Goal: Task Accomplishment & Management: Use online tool/utility

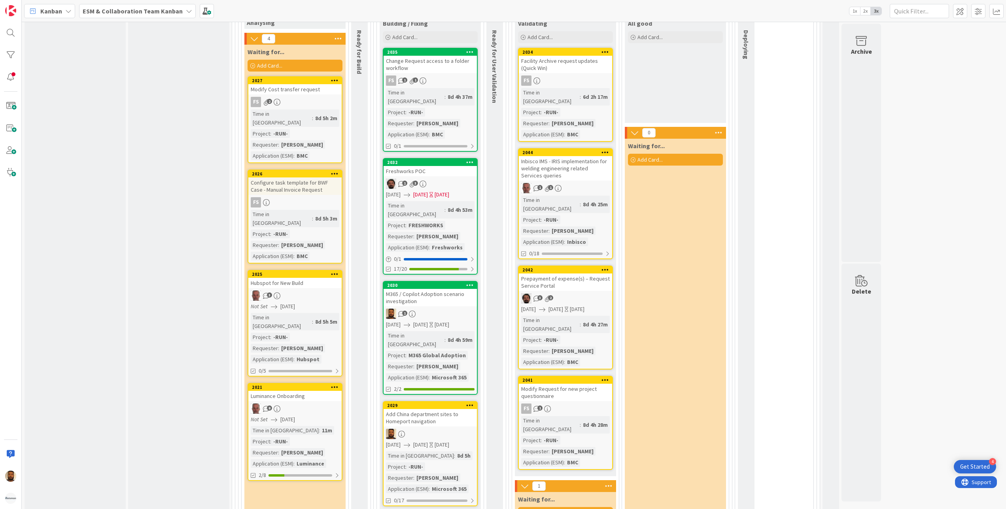
scroll to position [949, 0]
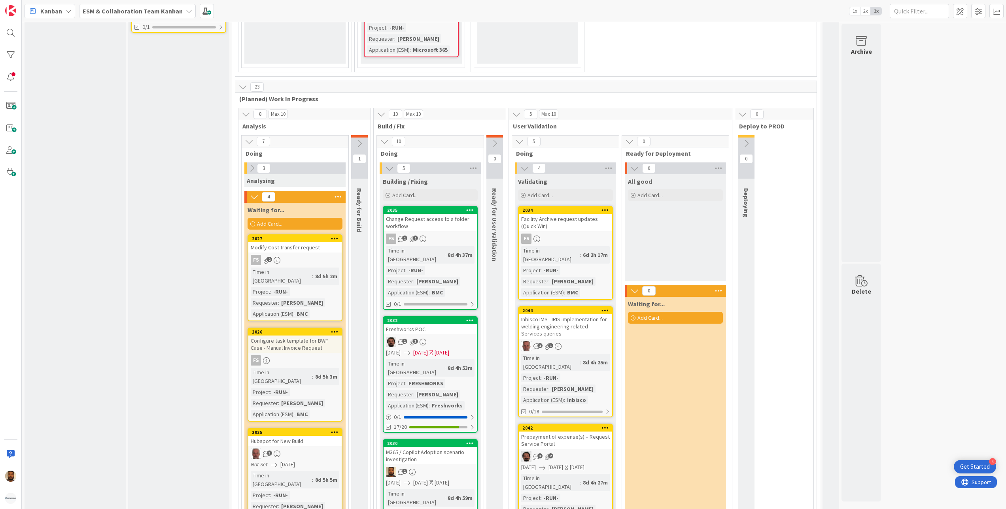
click at [441, 447] on div "M365 / Copilot Adoption scenario investigation" at bounding box center [430, 455] width 93 height 17
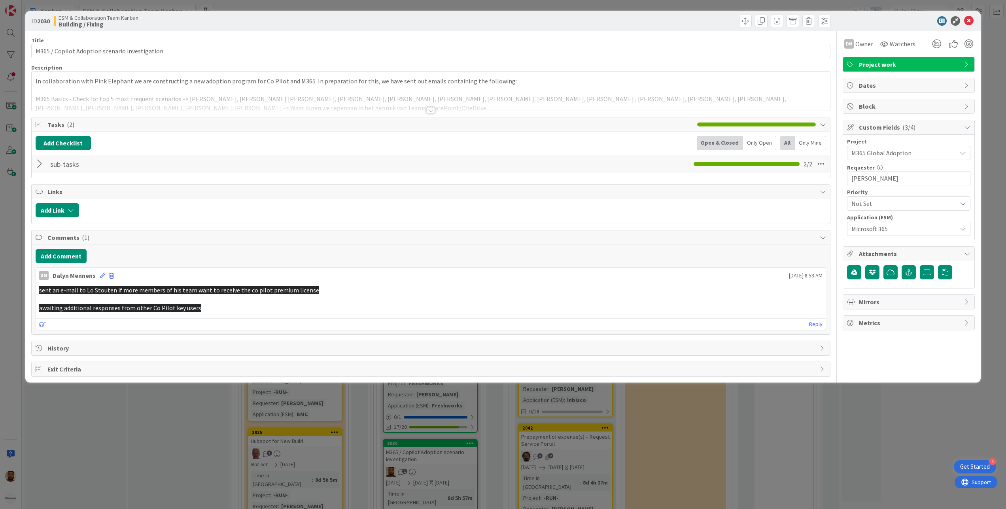
click at [38, 165] on div at bounding box center [41, 164] width 10 height 14
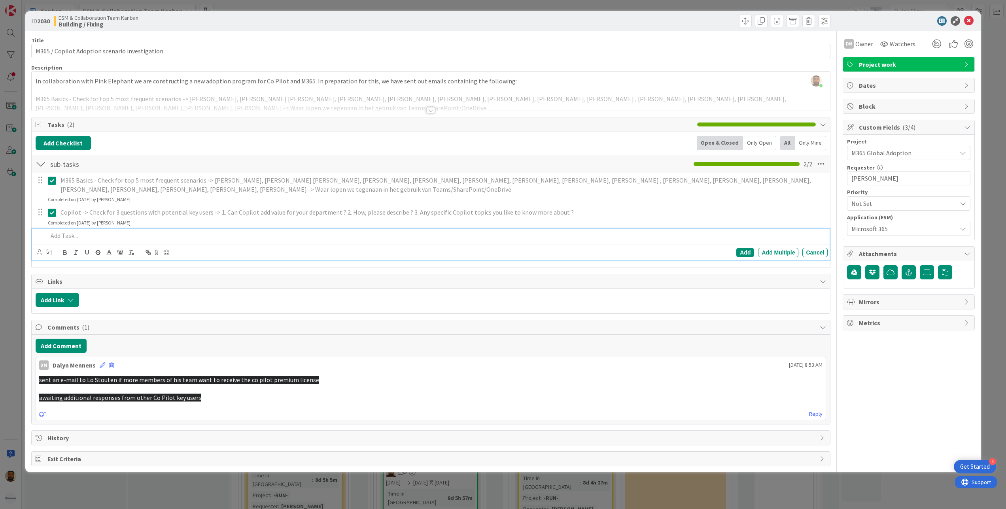
click at [67, 242] on div at bounding box center [437, 236] width 784 height 14
click at [186, 233] on p "Create rollout strategy overview in Excel for Co Pilot" at bounding box center [436, 235] width 777 height 9
copy p "Create rollout strategy overview in Excel for Co Pilot"
click at [198, 233] on p "Create rollout strategy overview in Excel for Co Pilot" at bounding box center [436, 235] width 777 height 9
click at [741, 256] on div "Add" at bounding box center [746, 252] width 18 height 9
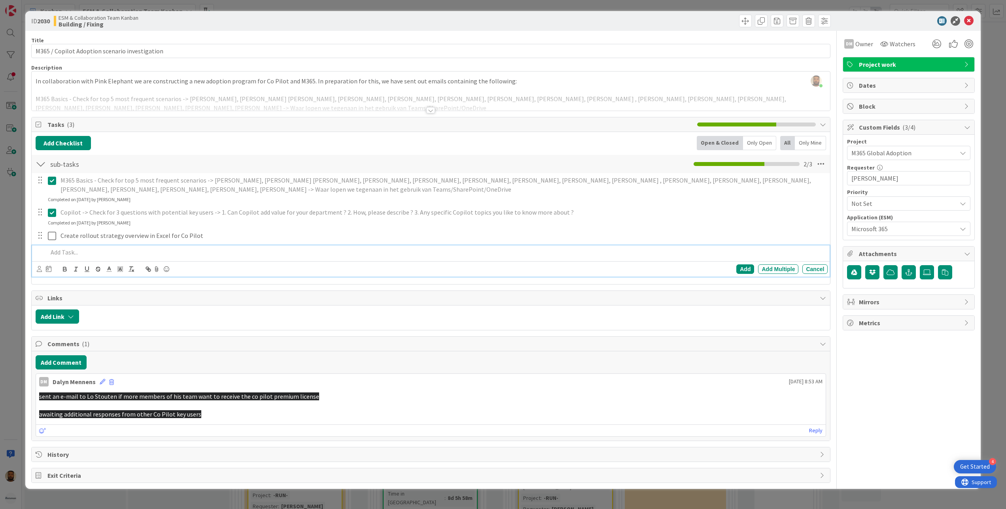
click at [108, 255] on p at bounding box center [436, 252] width 777 height 9
click at [747, 266] on div "Add" at bounding box center [746, 269] width 18 height 9
click at [970, 15] on div "ID 2030 ESM & Collaboration Team Kanban Building / Fixing" at bounding box center [503, 21] width 956 height 20
click at [903, 86] on span "Dates" at bounding box center [909, 85] width 101 height 9
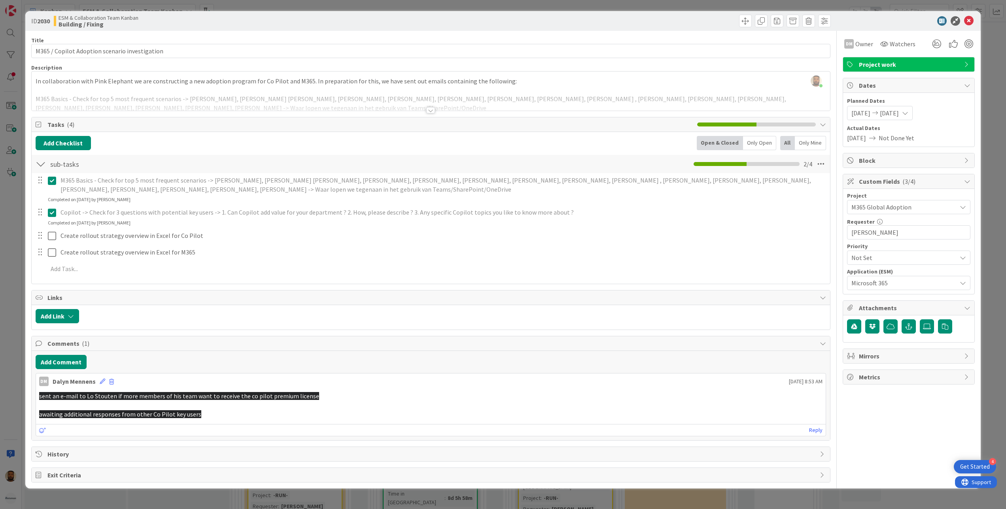
click at [899, 112] on span "[DATE]" at bounding box center [889, 112] width 19 height 9
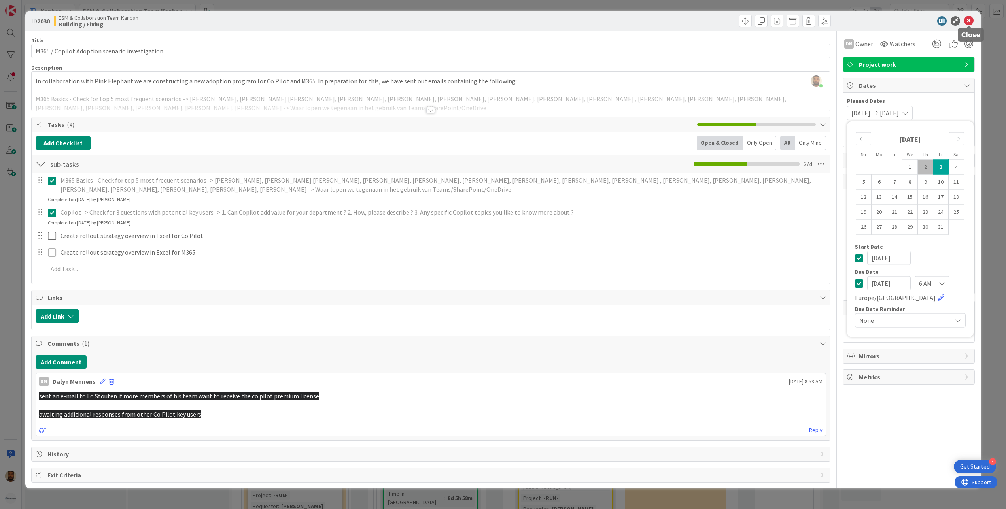
click at [971, 21] on icon at bounding box center [968, 20] width 9 height 9
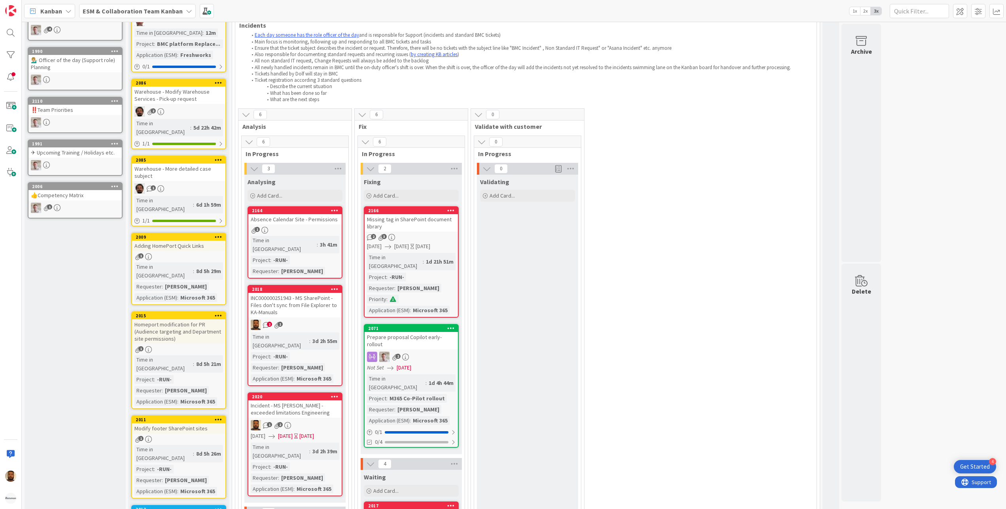
scroll to position [158, 0]
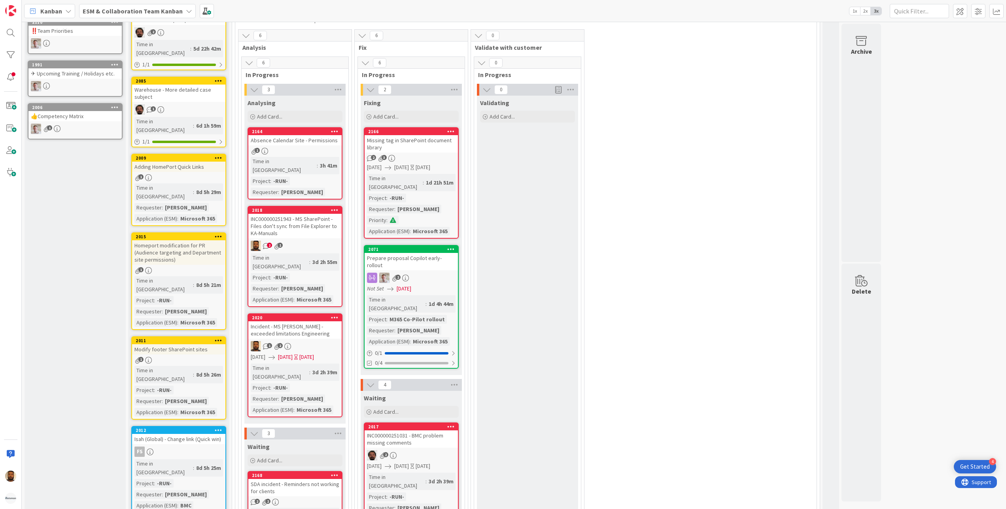
click at [447, 273] on div "2" at bounding box center [411, 278] width 93 height 10
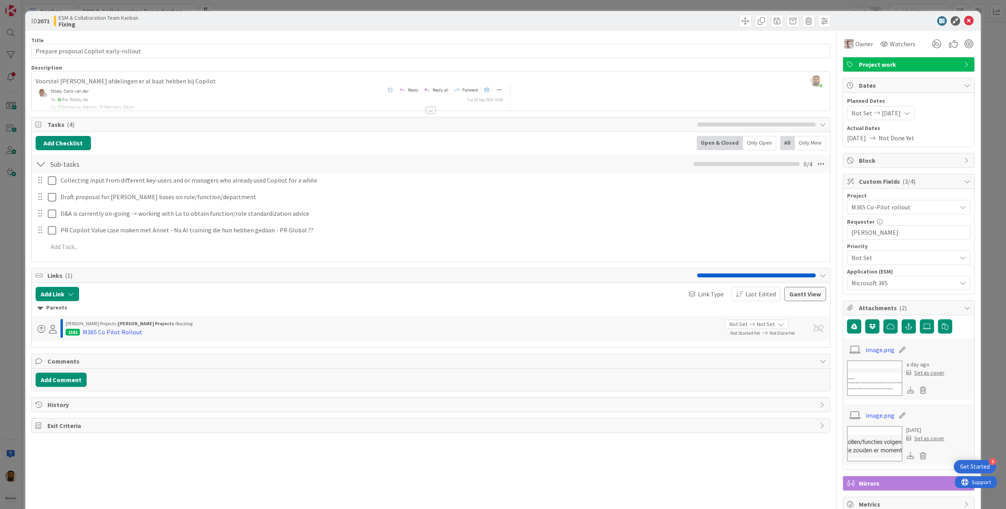
click at [428, 113] on div at bounding box center [430, 110] width 9 height 6
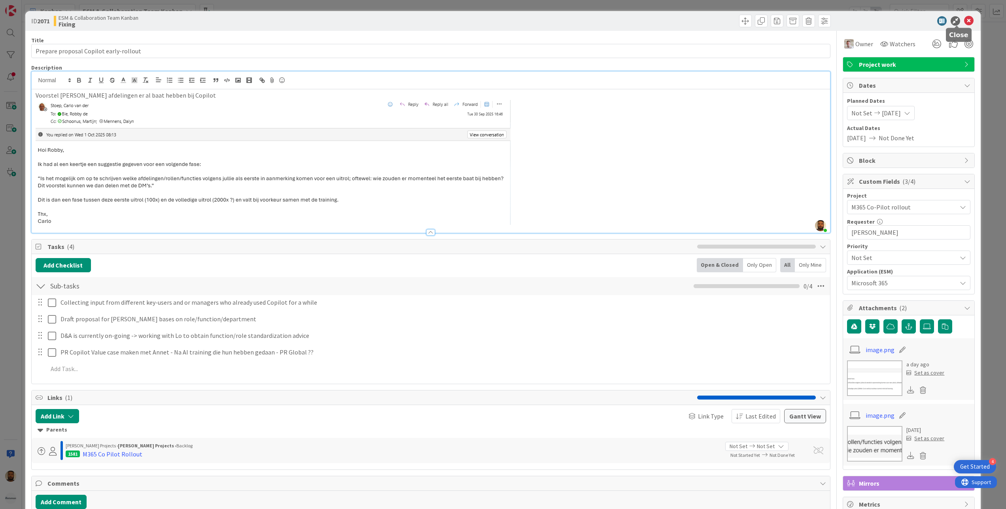
click at [964, 21] on icon at bounding box center [968, 20] width 9 height 9
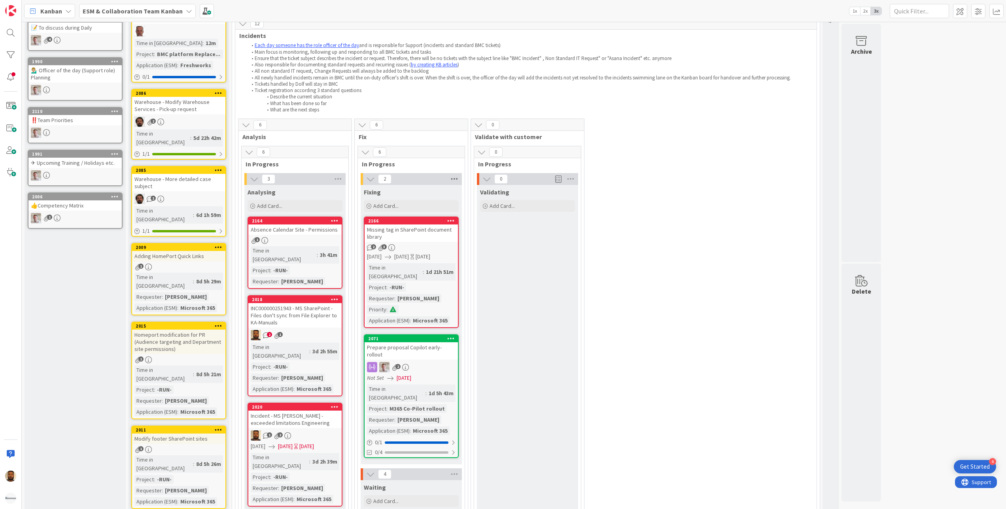
scroll to position [237, 0]
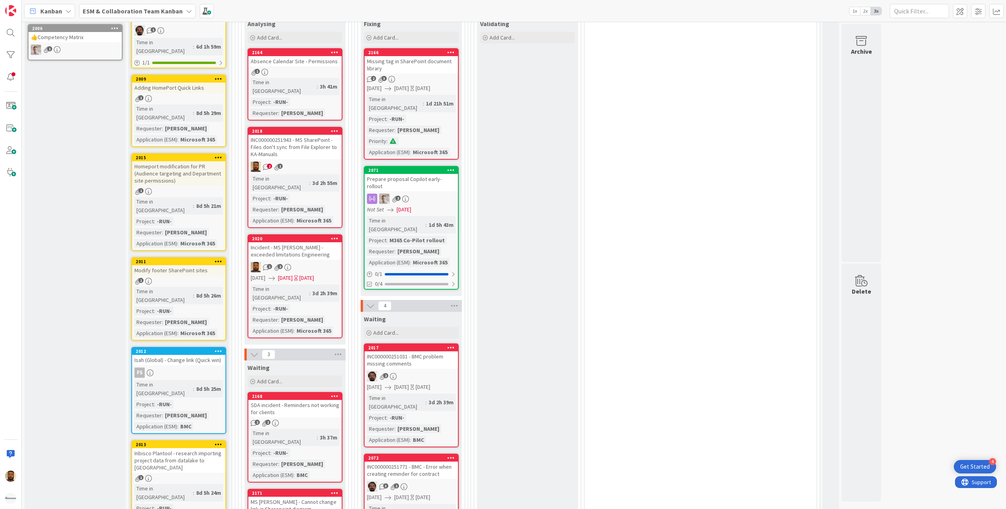
click at [426, 174] on div "Prepare proposal Copilot early-rollout" at bounding box center [411, 182] width 93 height 17
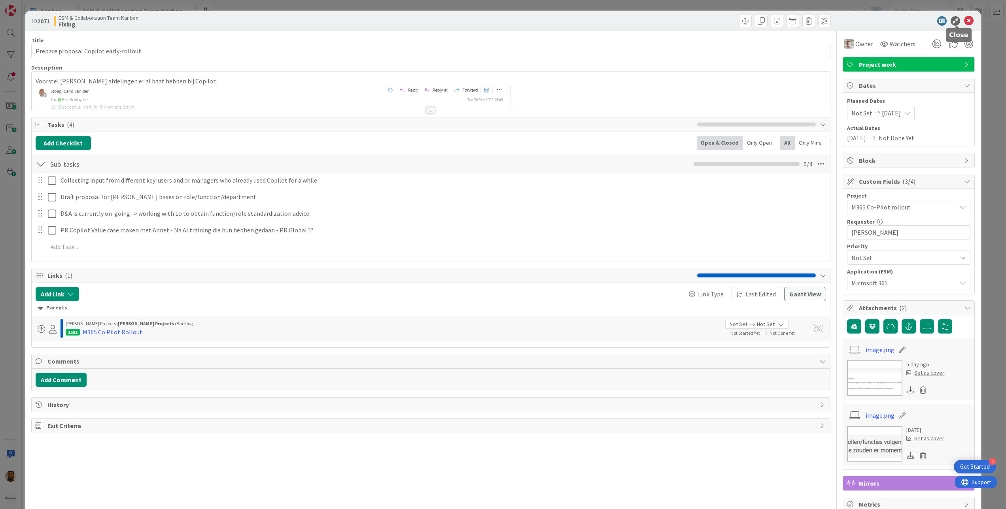
click at [964, 20] on icon at bounding box center [968, 20] width 9 height 9
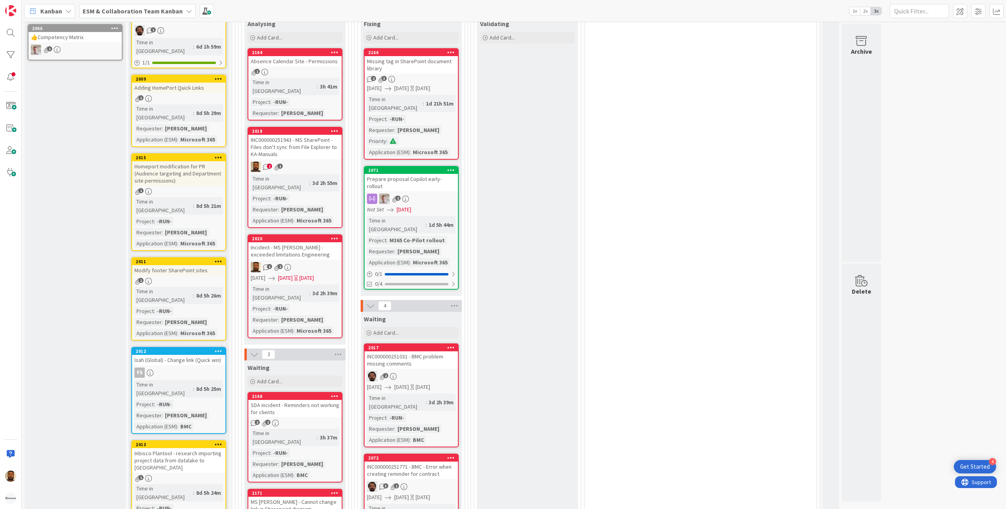
click at [420, 167] on div "2071" at bounding box center [411, 170] width 93 height 7
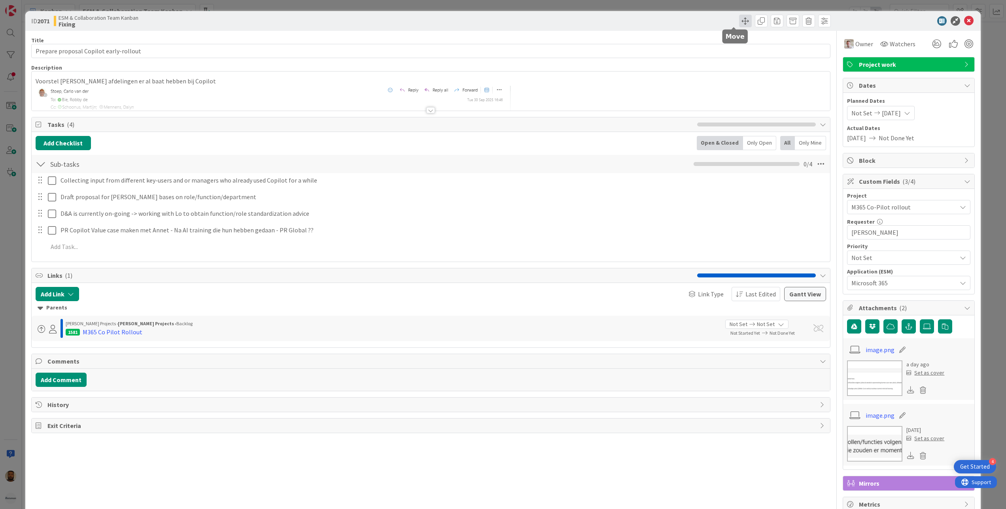
click at [739, 22] on span at bounding box center [745, 21] width 13 height 13
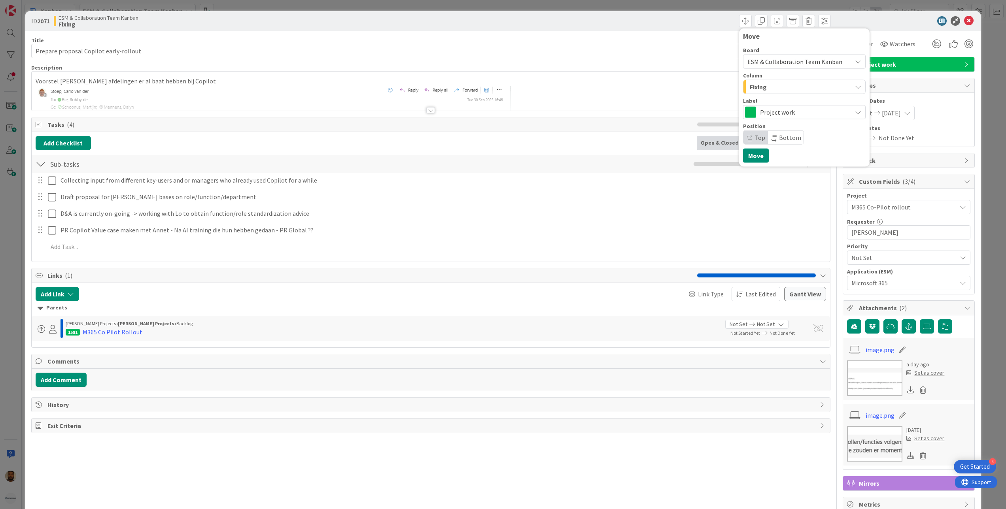
click at [841, 84] on button "Fixing" at bounding box center [804, 87] width 123 height 14
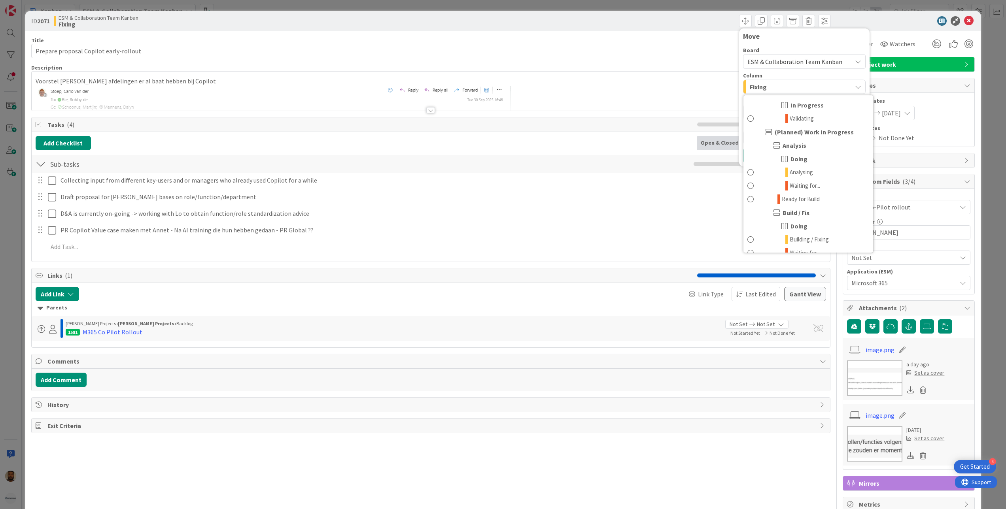
scroll to position [254, 0]
click at [748, 161] on span at bounding box center [751, 160] width 6 height 9
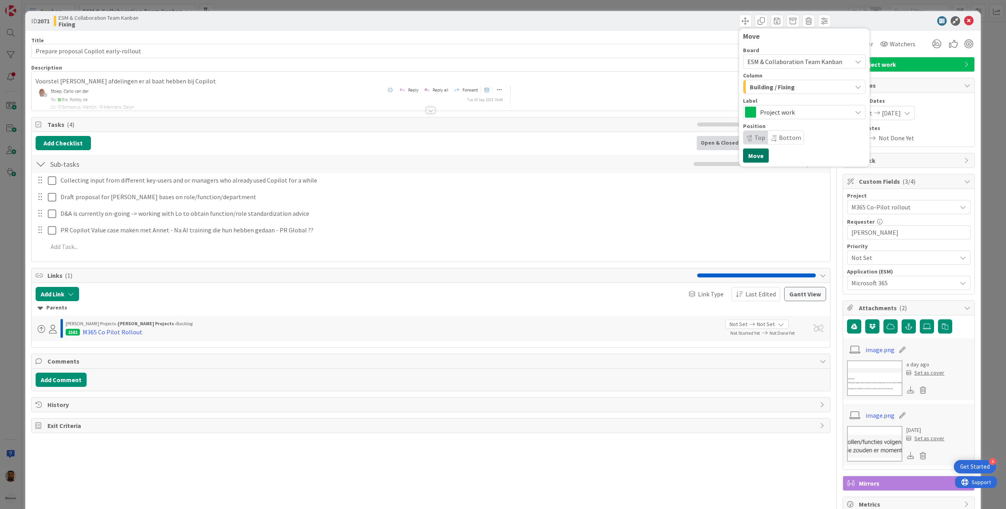
click at [748, 156] on button "Move" at bounding box center [756, 156] width 26 height 14
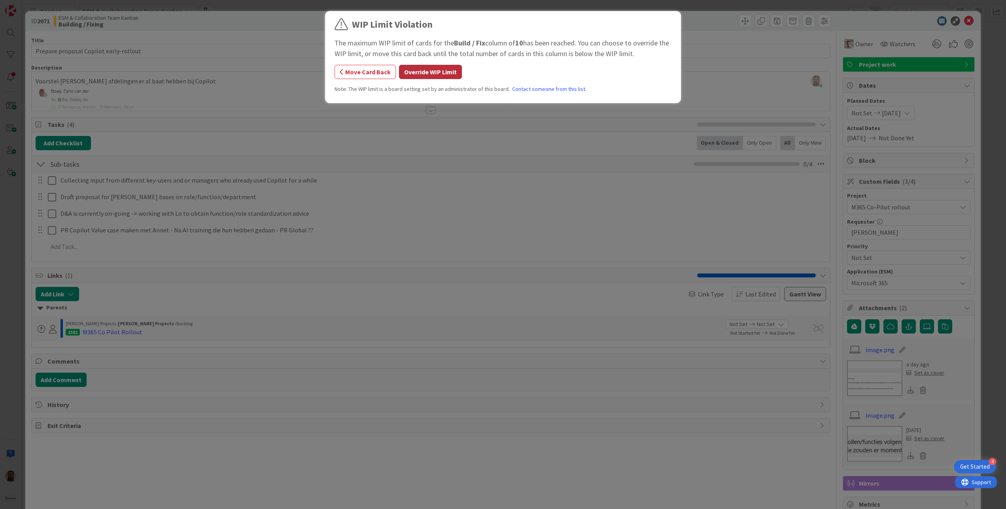
click at [446, 72] on button "Override WIP Limit" at bounding box center [430, 72] width 63 height 14
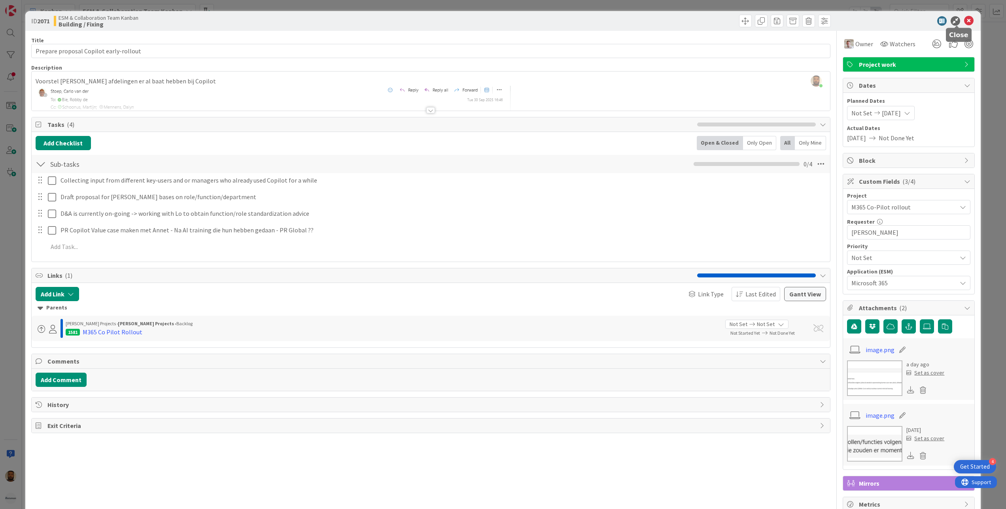
click at [964, 17] on icon at bounding box center [968, 20] width 9 height 9
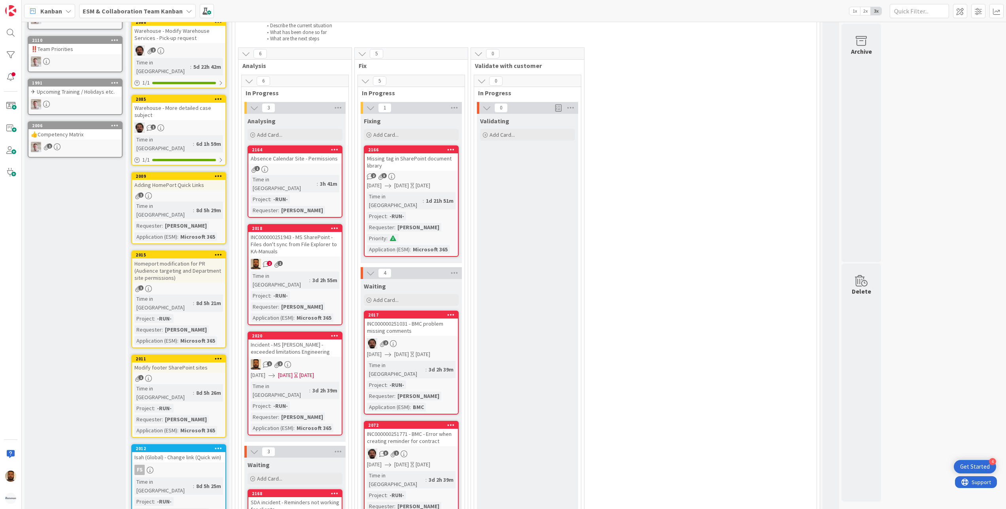
scroll to position [79, 0]
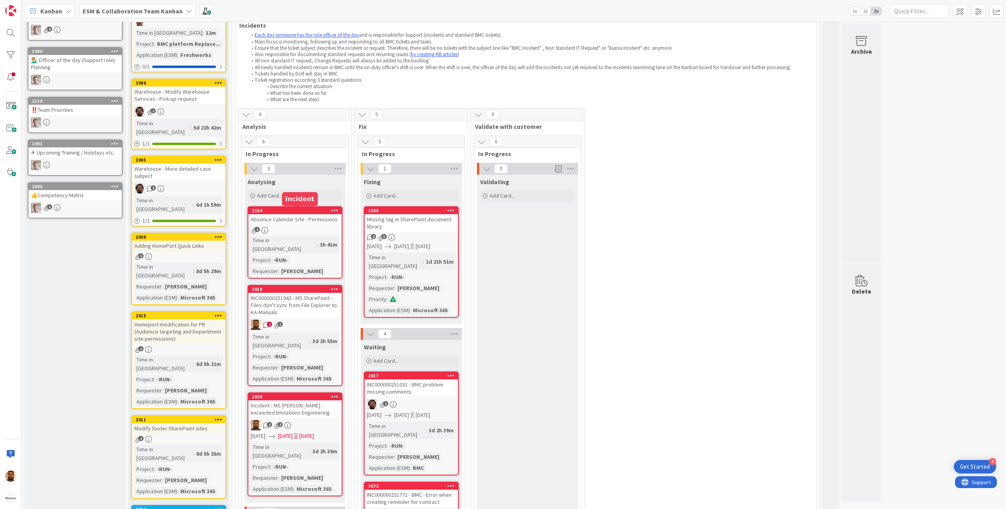
click at [308, 214] on div "2164" at bounding box center [297, 211] width 90 height 6
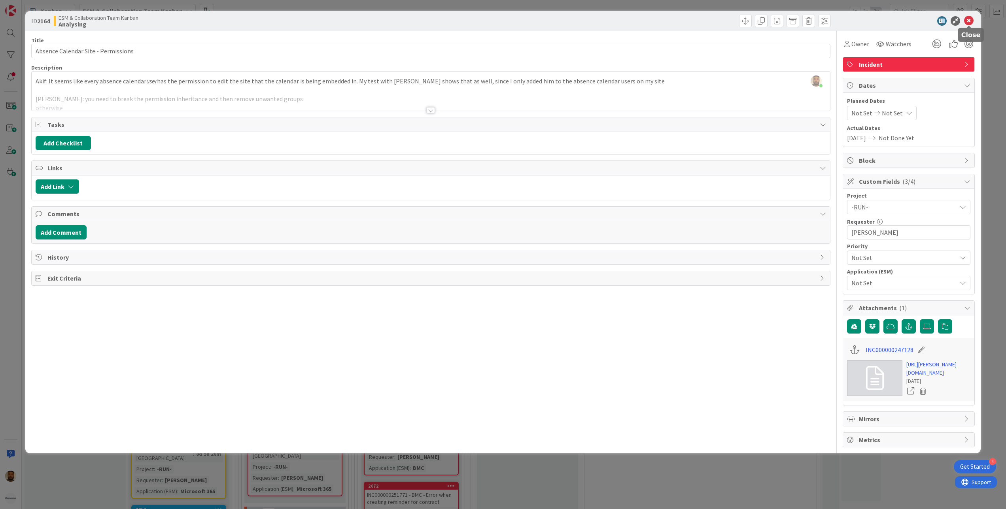
click at [970, 21] on icon at bounding box center [968, 20] width 9 height 9
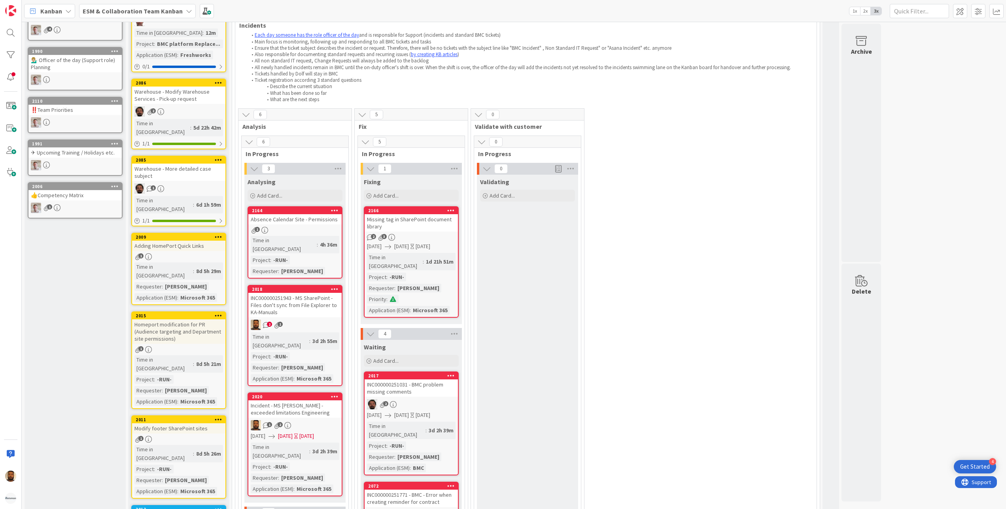
click at [305, 214] on div "2164" at bounding box center [294, 210] width 93 height 7
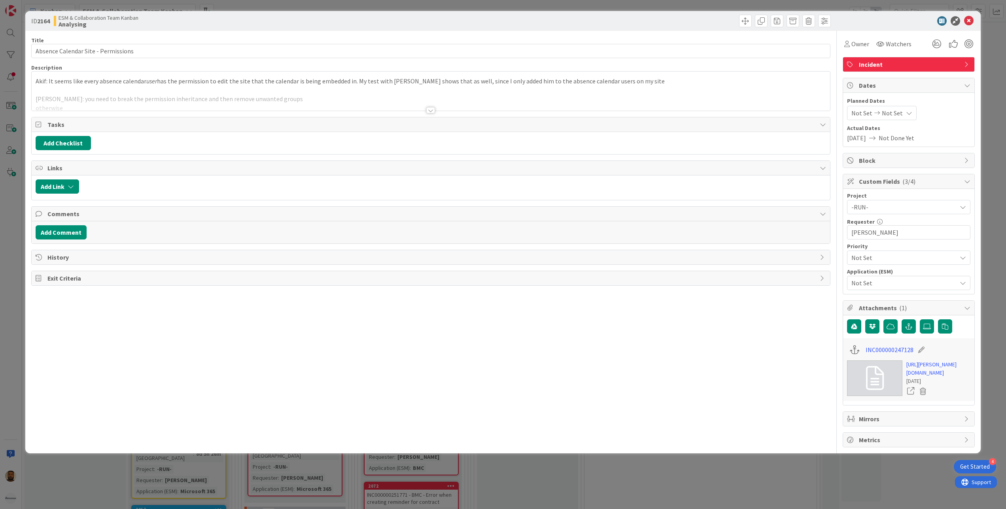
click at [430, 112] on div at bounding box center [430, 110] width 9 height 6
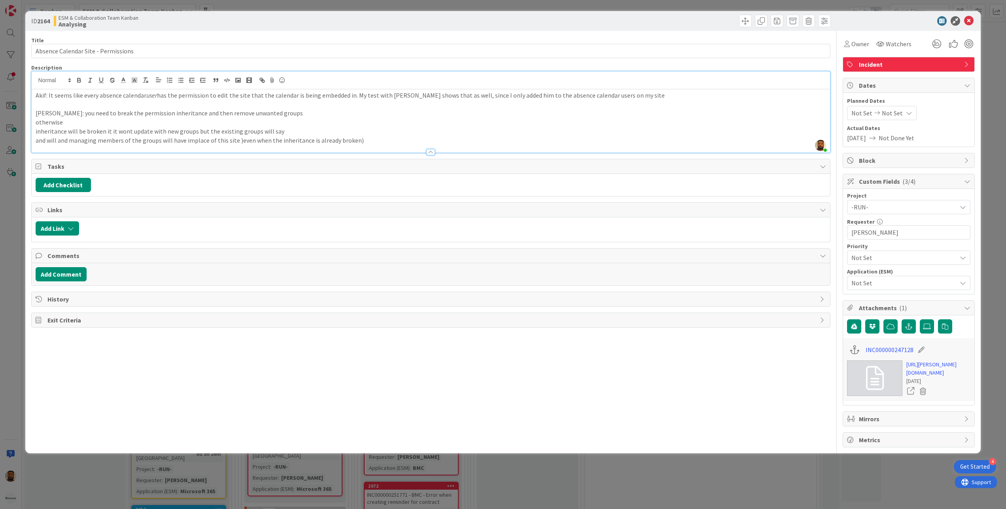
click at [108, 132] on p "inheritance will be broken it it wont update with new groups but the existing g…" at bounding box center [431, 131] width 791 height 9
click at [352, 116] on p "[PERSON_NAME]: you need to break the permission inheritance and then remove unw…" at bounding box center [431, 113] width 791 height 9
click at [188, 143] on p "and will and managing members of the groups will have implace of this site )eve…" at bounding box center [431, 140] width 791 height 9
click at [928, 377] on link "[URL][PERSON_NAME][DOMAIN_NAME]" at bounding box center [939, 369] width 64 height 17
click at [970, 24] on icon at bounding box center [968, 20] width 9 height 9
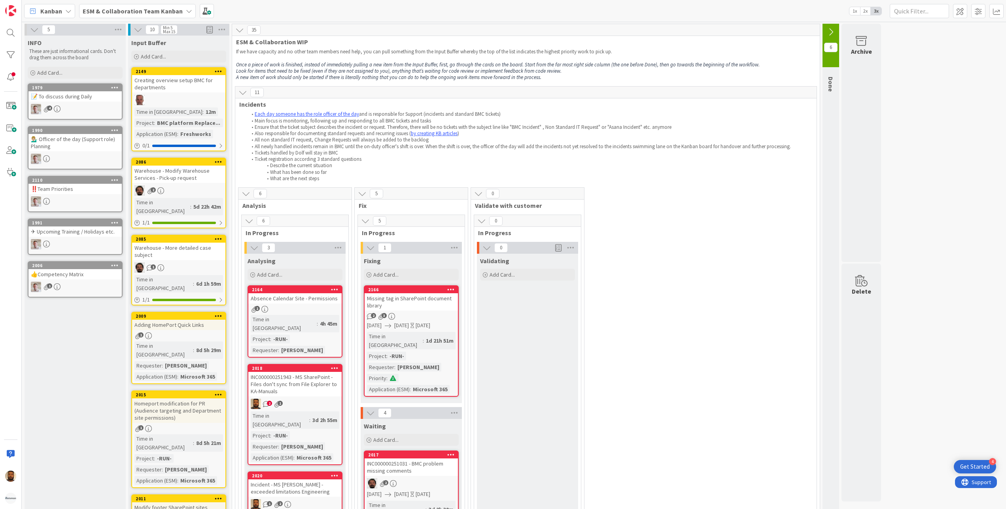
click at [155, 8] on b "ESM & Collaboration Team Kanban" at bounding box center [133, 11] width 100 height 8
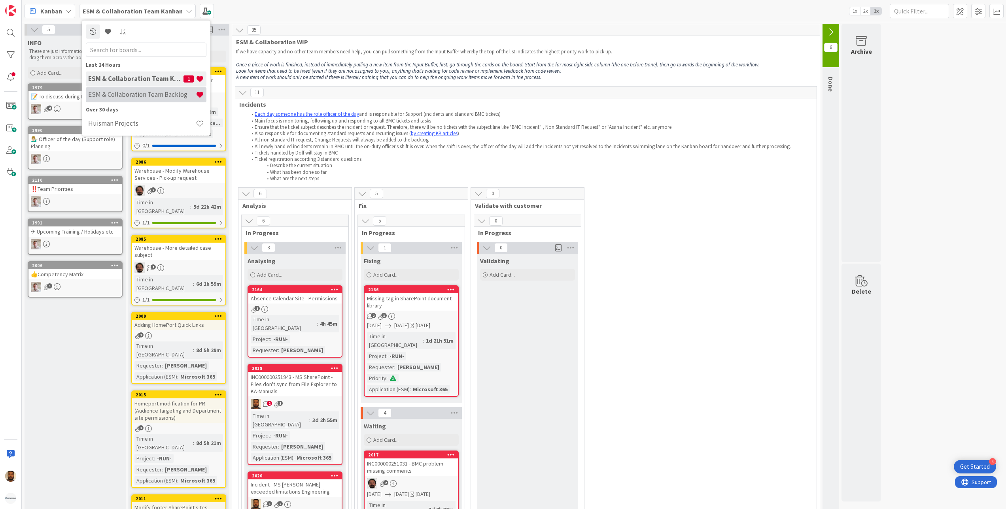
click at [160, 97] on h4 "ESM & Collaboration Team Backlog" at bounding box center [142, 95] width 108 height 8
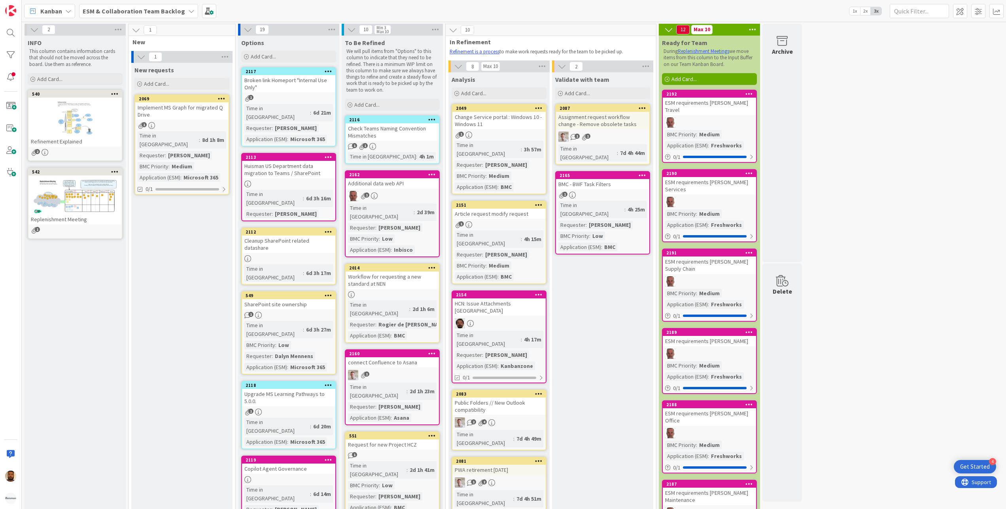
click at [204, 116] on div "Implement MS Graph for migrated Q Drive" at bounding box center [181, 110] width 93 height 17
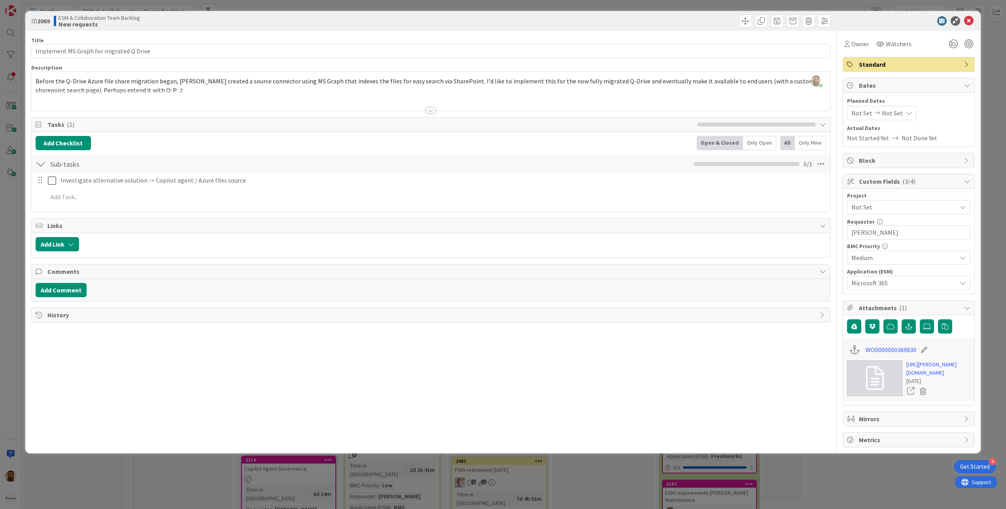
click at [434, 109] on div at bounding box center [430, 110] width 9 height 6
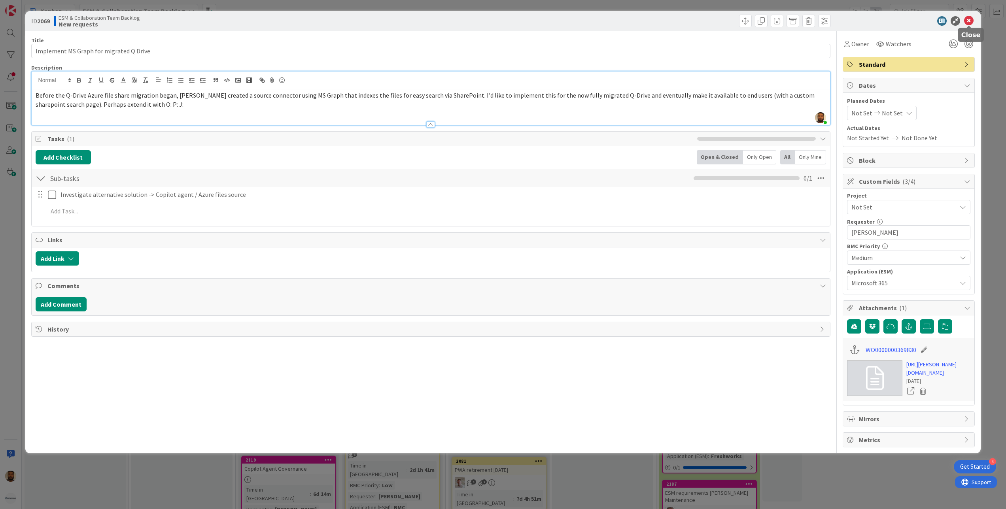
click at [967, 21] on icon at bounding box center [968, 20] width 9 height 9
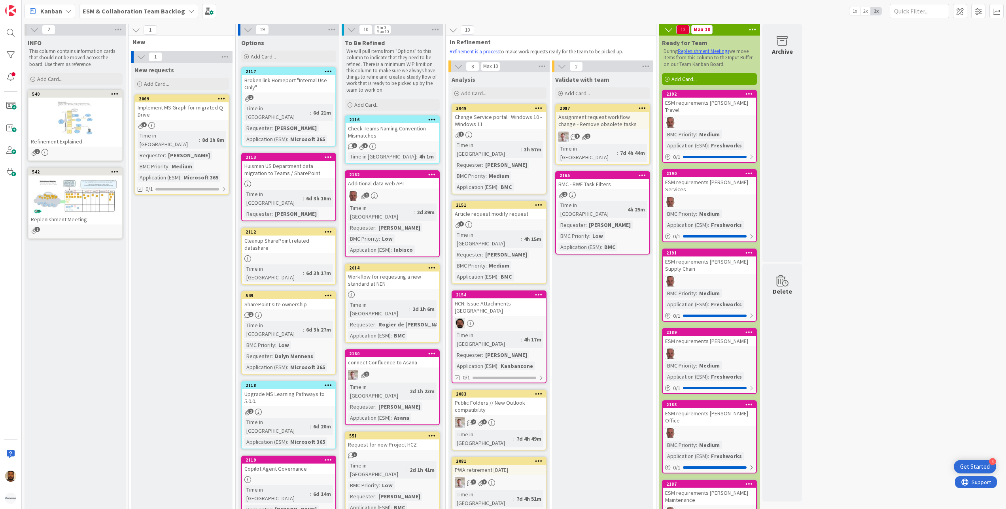
click at [147, 4] on div "ESM & Collaboration Team Backlog" at bounding box center [138, 11] width 119 height 14
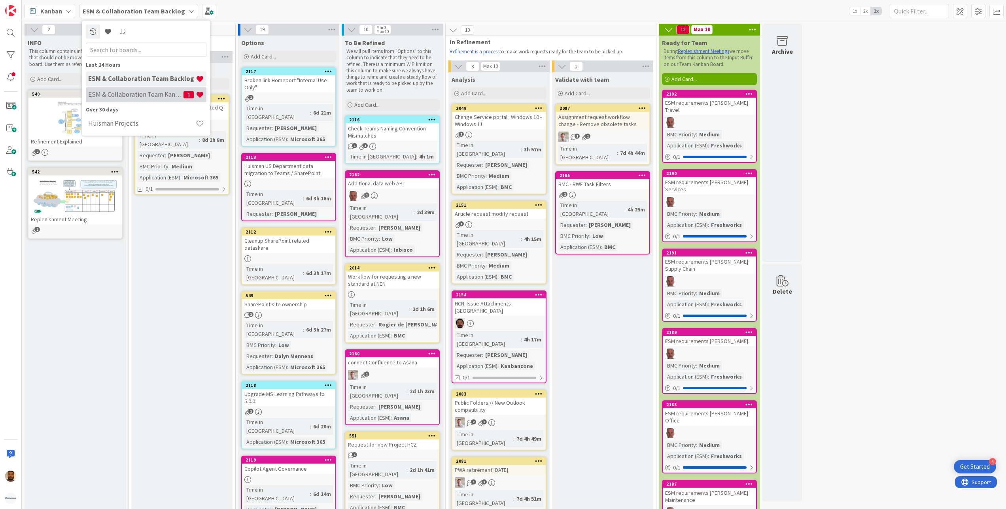
click at [140, 91] on h4 "ESM & Collaboration Team Kanban" at bounding box center [135, 95] width 95 height 8
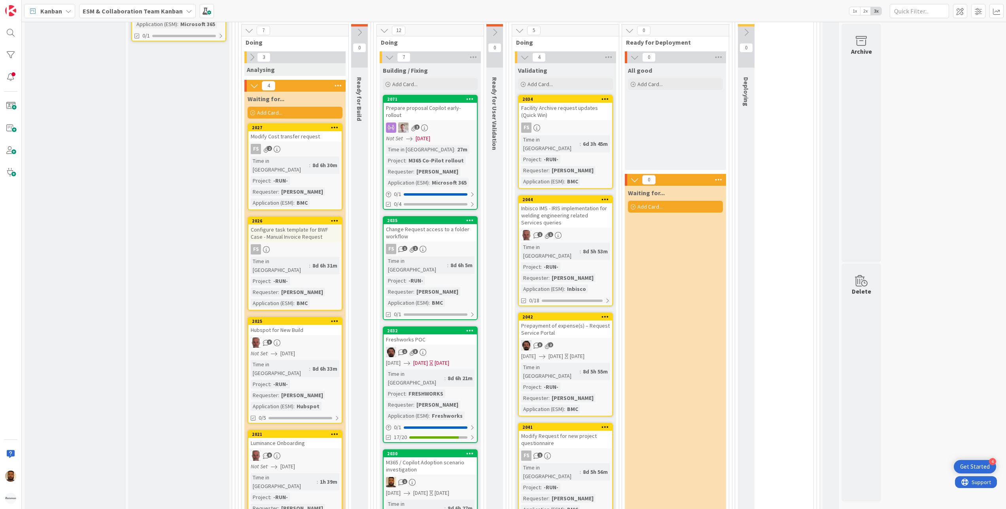
scroll to position [1028, 0]
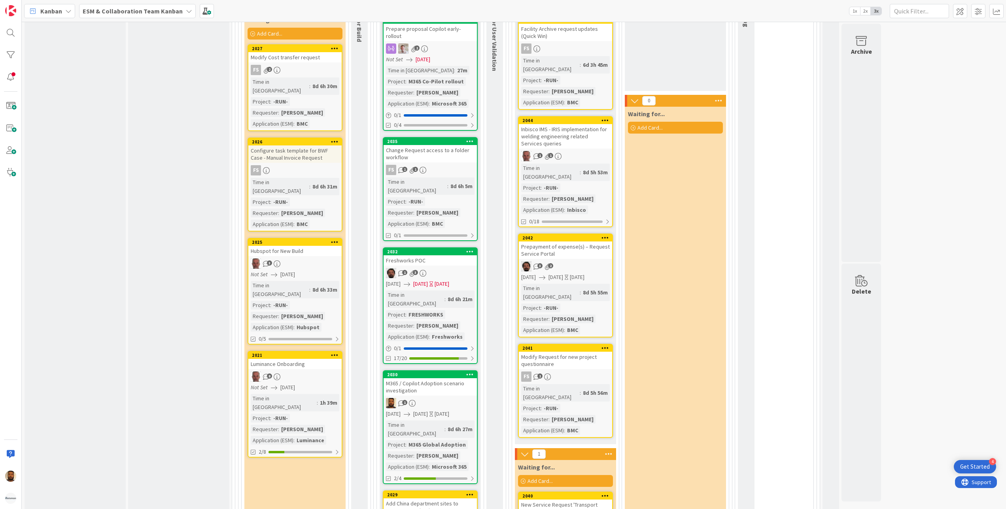
click at [578, 124] on div "Inbisco IMS - IRIS implementation for welding engineering related Services quer…" at bounding box center [565, 136] width 93 height 25
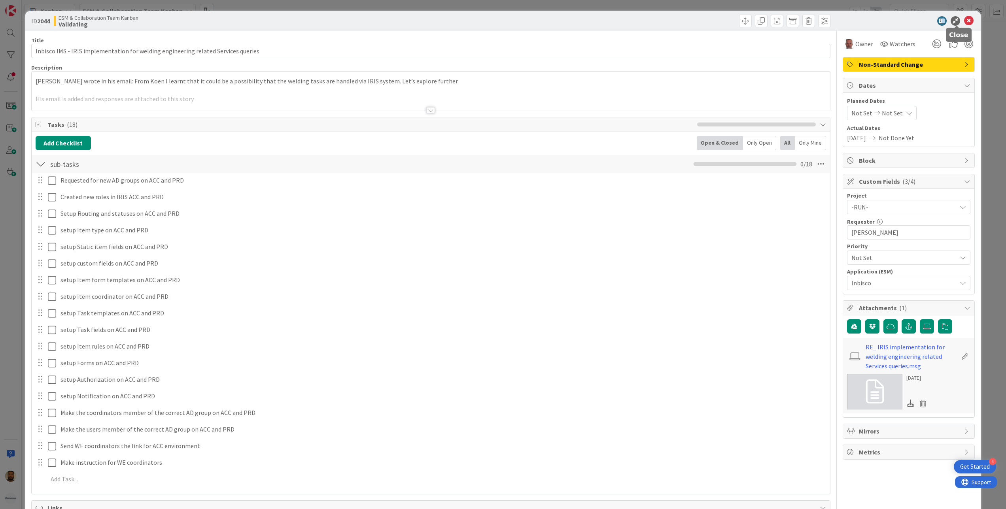
click at [964, 21] on icon at bounding box center [968, 20] width 9 height 9
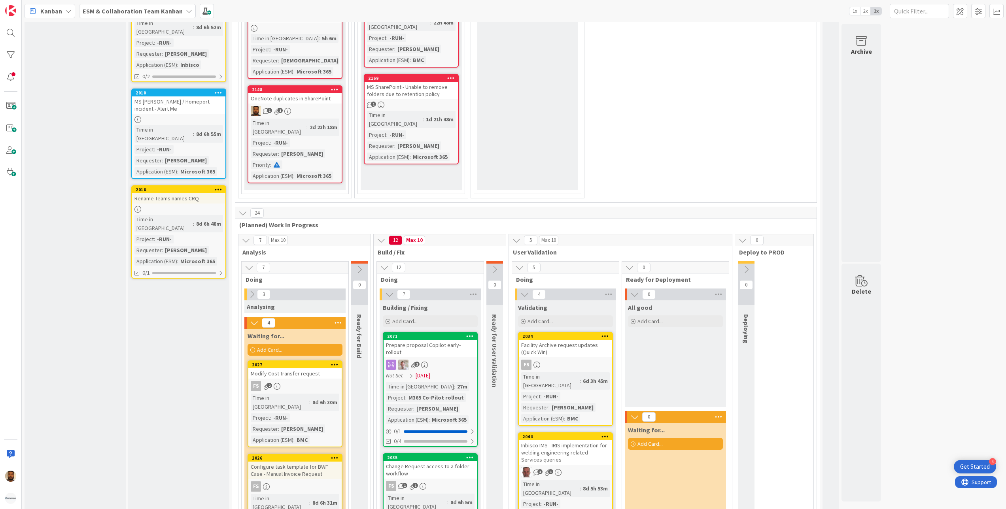
scroll to position [396, 0]
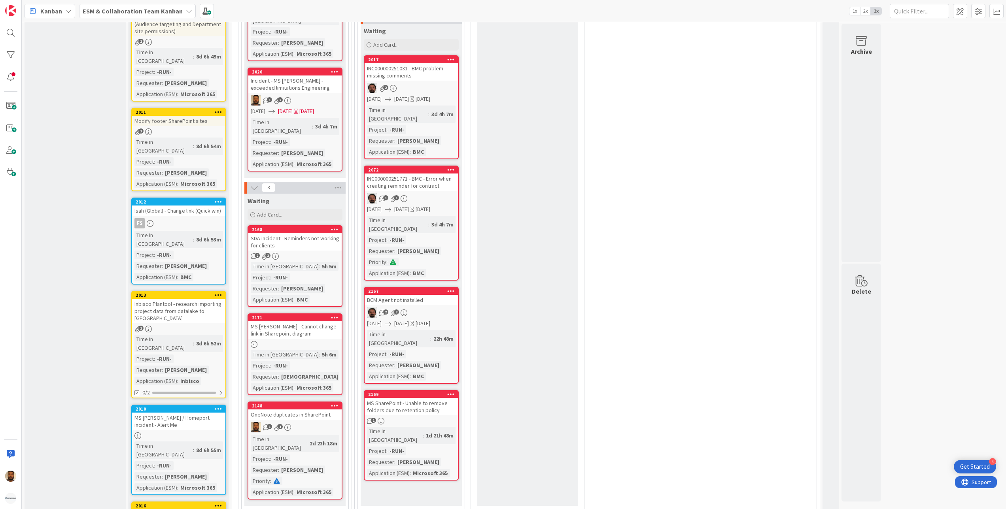
click at [178, 9] on b "ESM & Collaboration Team Kanban" at bounding box center [133, 11] width 100 height 8
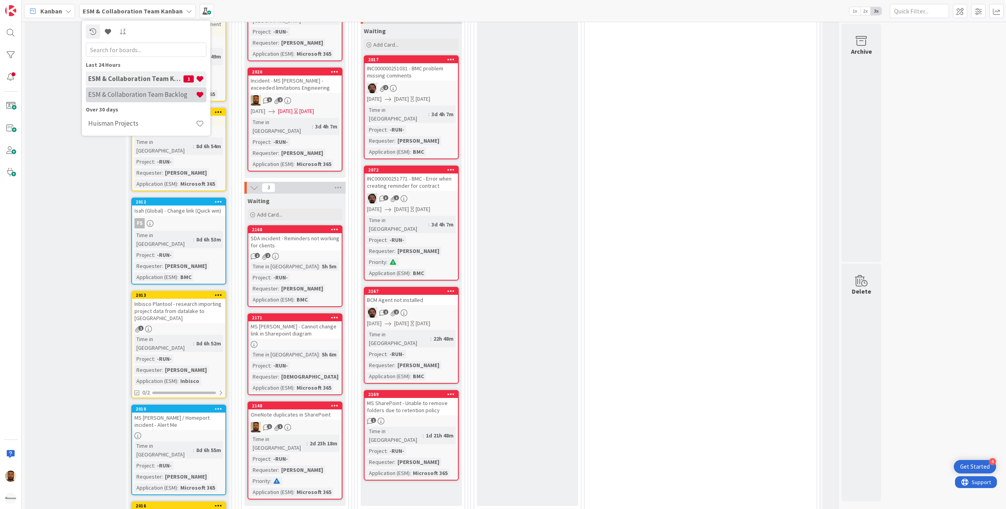
click at [146, 93] on h4 "ESM & Collaboration Team Backlog" at bounding box center [142, 95] width 108 height 8
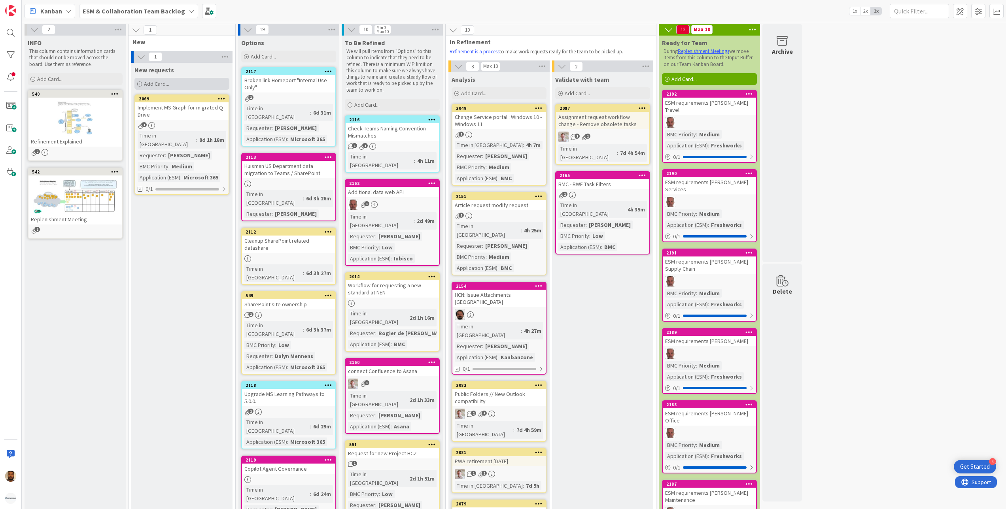
click at [153, 84] on span "Add Card..." at bounding box center [156, 83] width 25 height 7
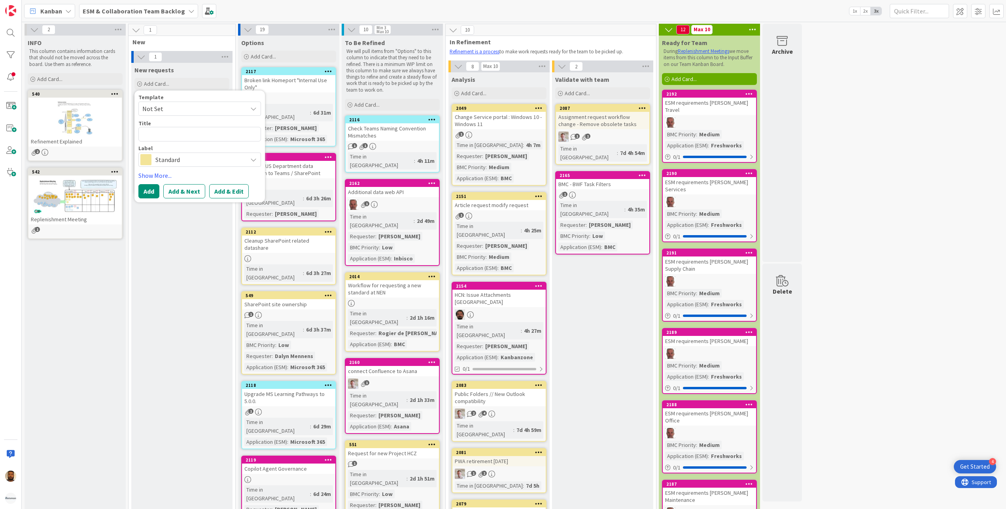
type textarea "x"
type textarea "Warehouse Services E-mail and date modifications"
click at [221, 169] on span "Standard" at bounding box center [199, 169] width 88 height 11
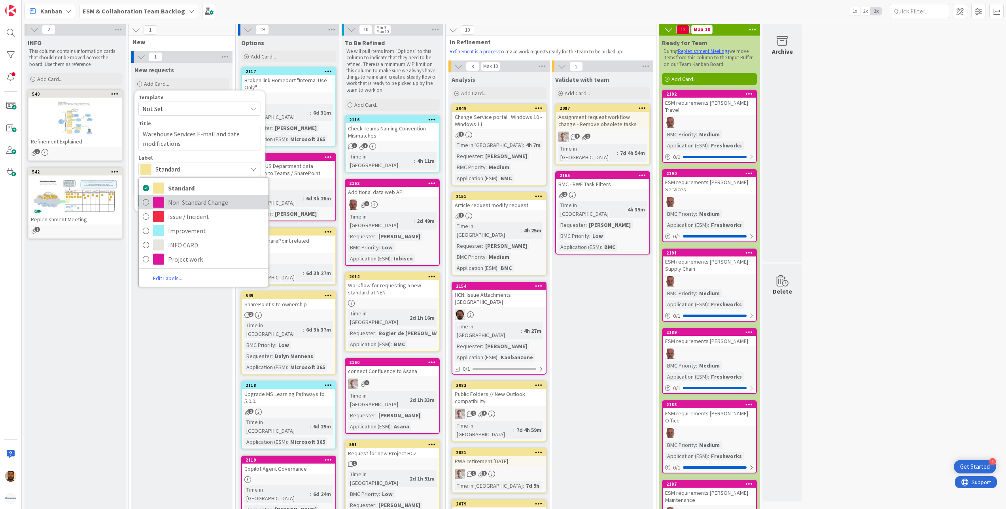
click at [214, 200] on span "Non-Standard Change" at bounding box center [216, 202] width 97 height 12
type textarea "x"
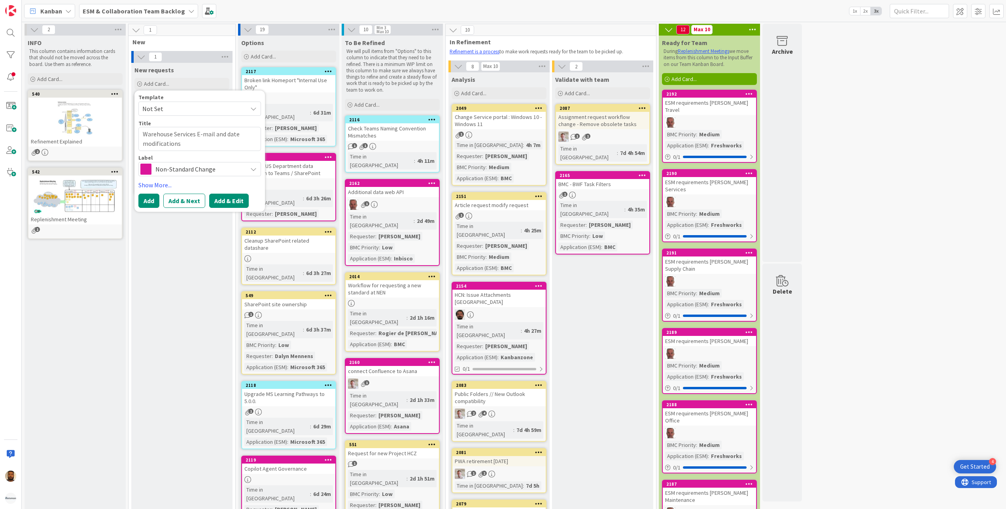
click at [225, 201] on button "Add & Edit" at bounding box center [229, 201] width 40 height 14
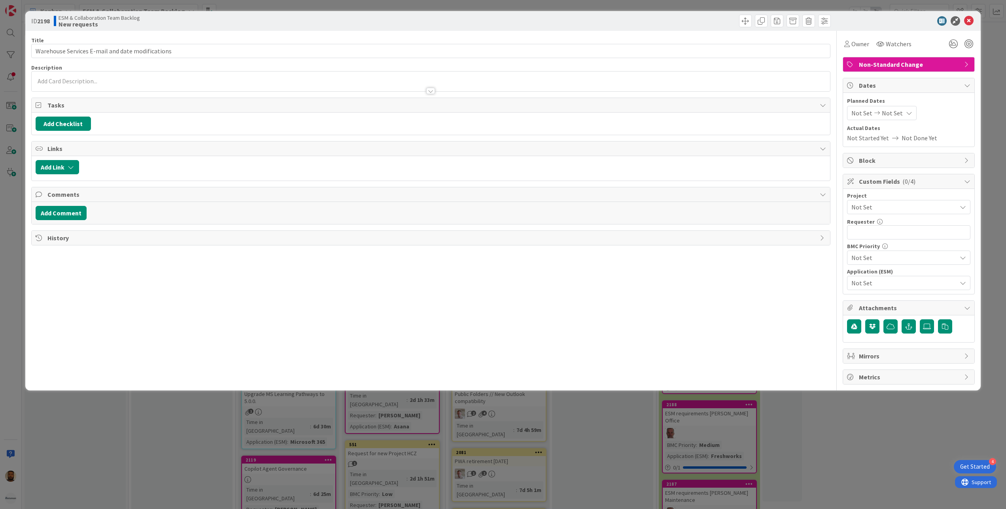
click at [874, 211] on span "Not Set" at bounding box center [902, 207] width 101 height 11
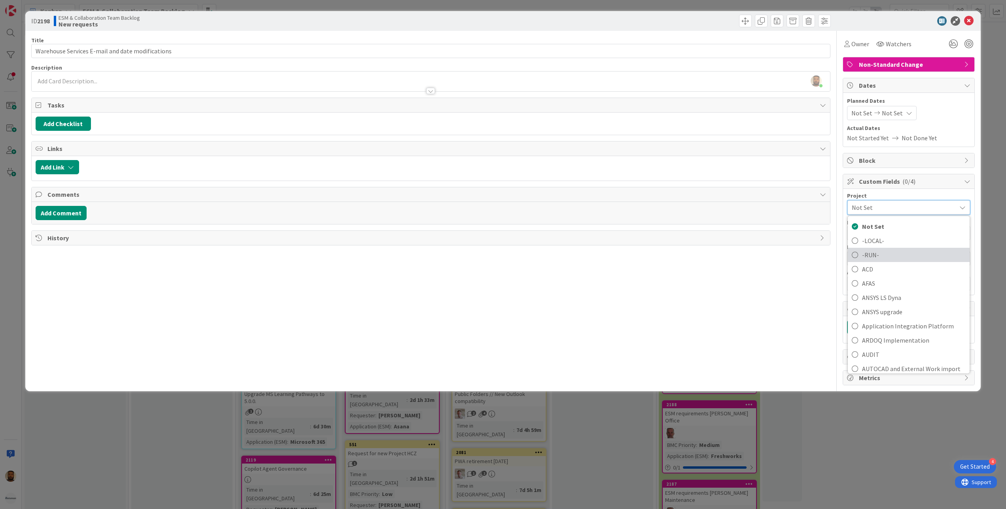
click at [883, 260] on span "-RUN-" at bounding box center [914, 255] width 104 height 12
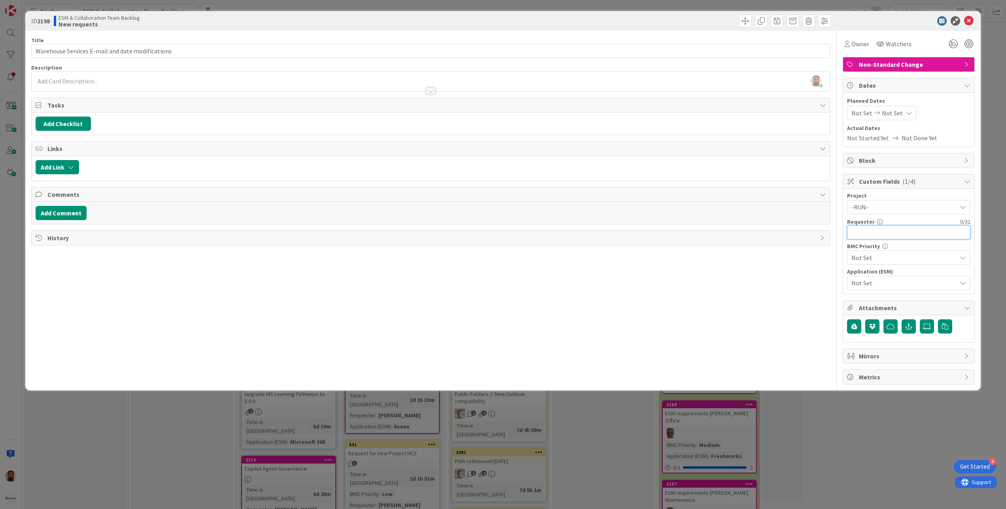
click at [890, 238] on input "text" at bounding box center [908, 232] width 123 height 14
type input "[PERSON_NAME]"
click at [884, 259] on span "Not Set" at bounding box center [902, 257] width 101 height 11
click at [880, 304] on span "Medium" at bounding box center [914, 306] width 104 height 12
click at [893, 285] on span "Not Set" at bounding box center [902, 283] width 101 height 11
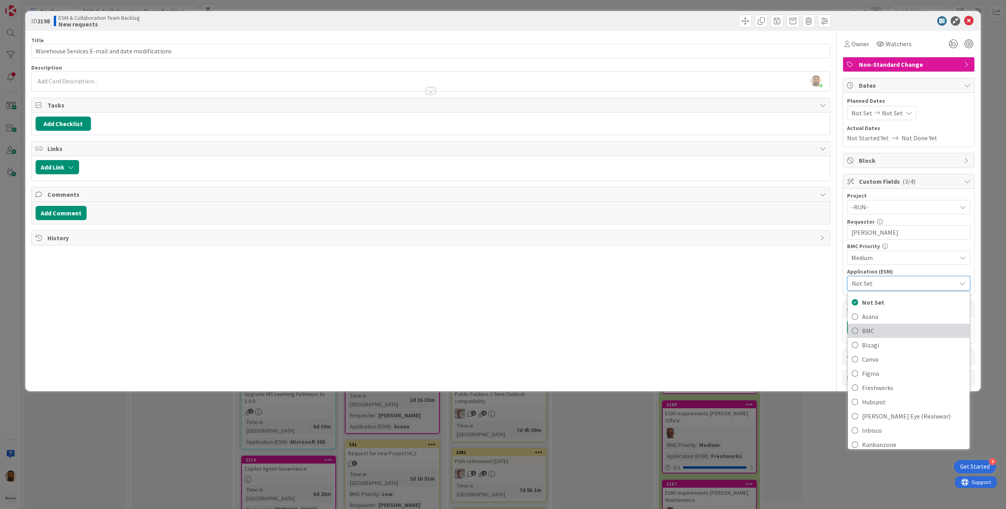
click at [893, 335] on span "BMC" at bounding box center [914, 331] width 104 height 12
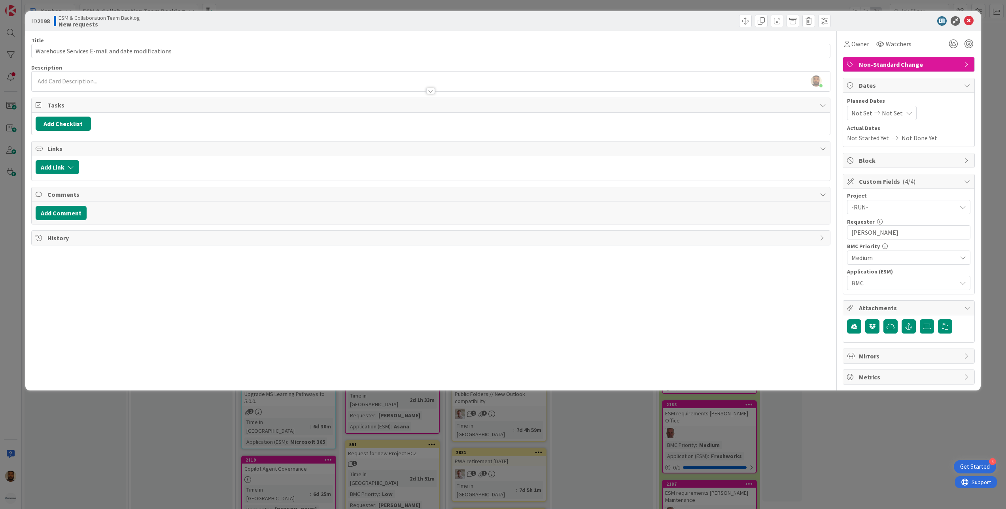
click at [74, 83] on div "[PERSON_NAME] just joined" at bounding box center [431, 82] width 799 height 20
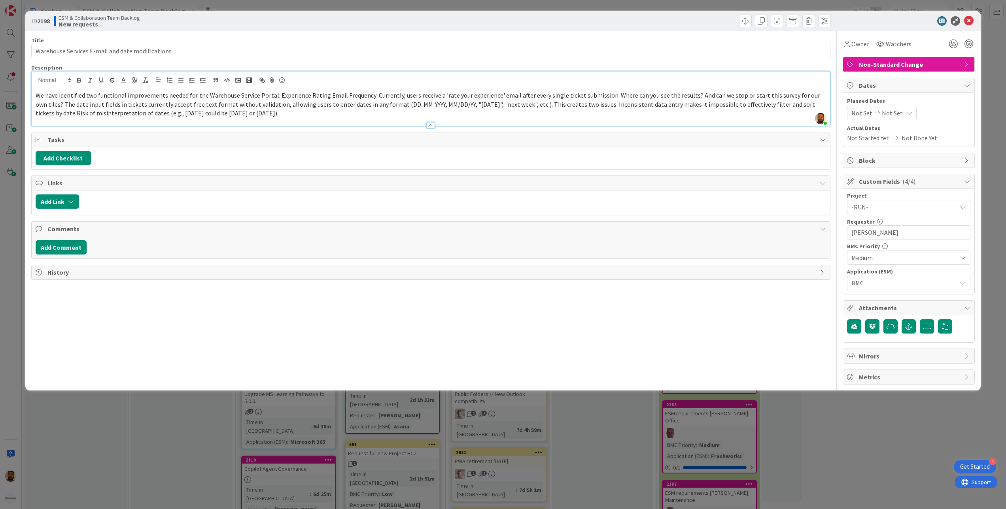
click at [606, 98] on span "We have identified two functional improvements needed for the Warehouse Service…" at bounding box center [429, 104] width 786 height 26
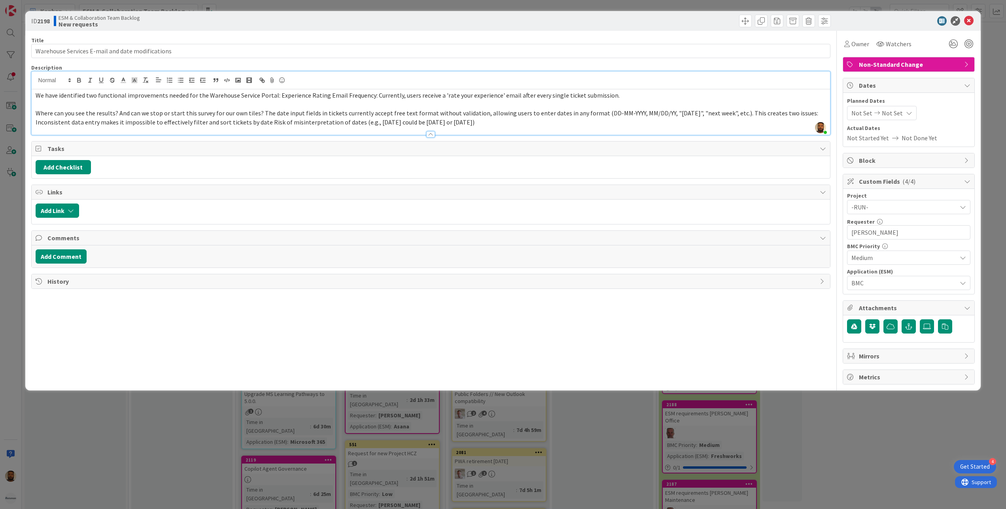
click at [739, 114] on span "Where can you see the results? And can we stop or start this survey for our own…" at bounding box center [428, 117] width 784 height 17
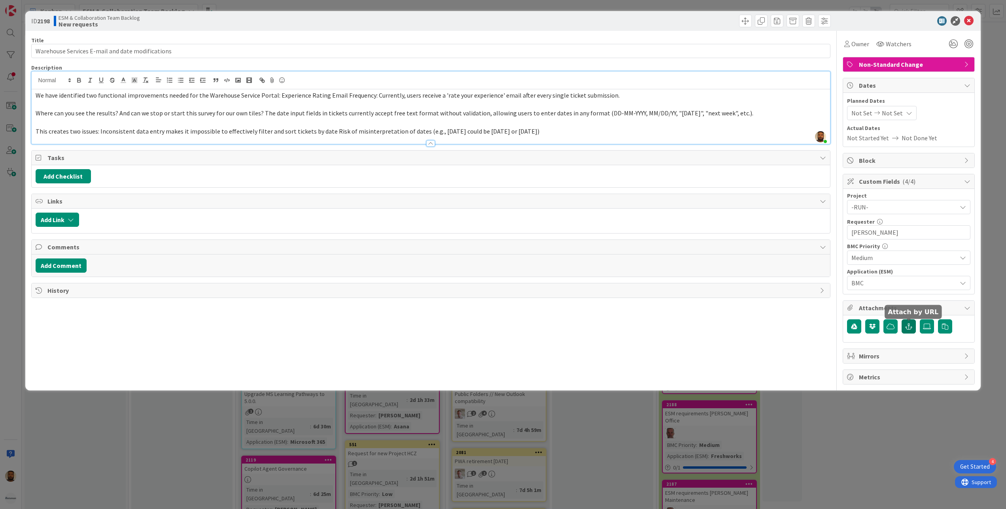
click at [911, 332] on button "button" at bounding box center [909, 327] width 14 height 14
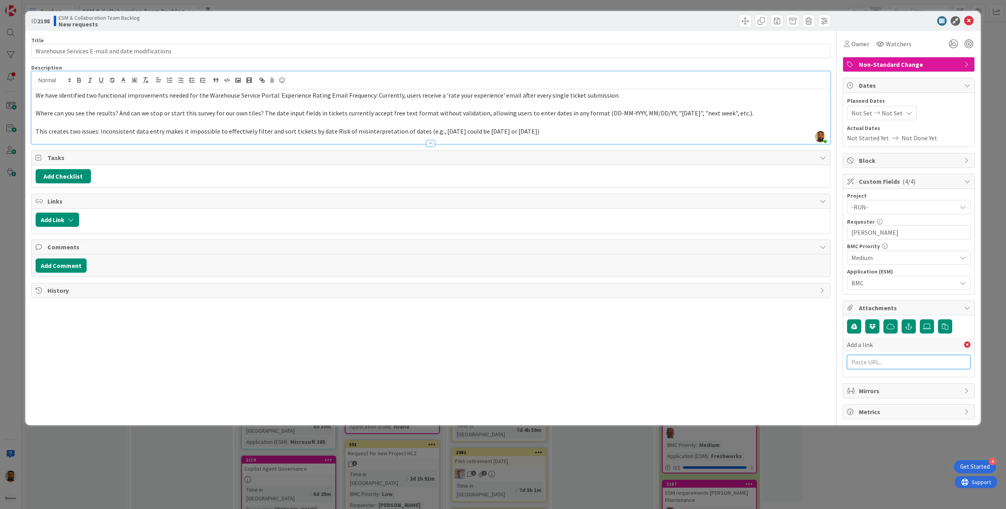
click at [891, 366] on input "text" at bounding box center [908, 362] width 123 height 14
paste input "[URL][PERSON_NAME][DOMAIN_NAME]"
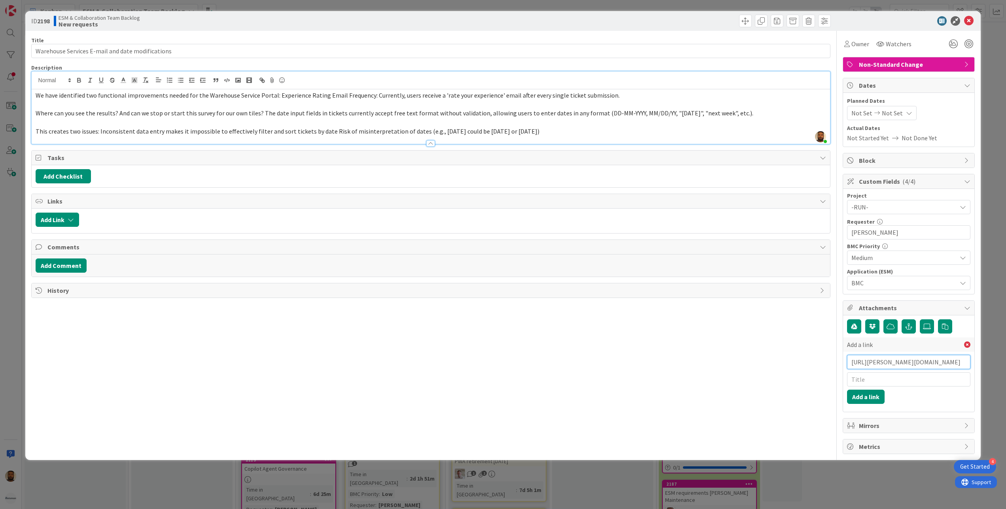
type input "[URL][PERSON_NAME][DOMAIN_NAME]"
click at [885, 380] on input "text" at bounding box center [908, 380] width 123 height 14
paste input "WO0000000370932"
type input "WO0000000370932"
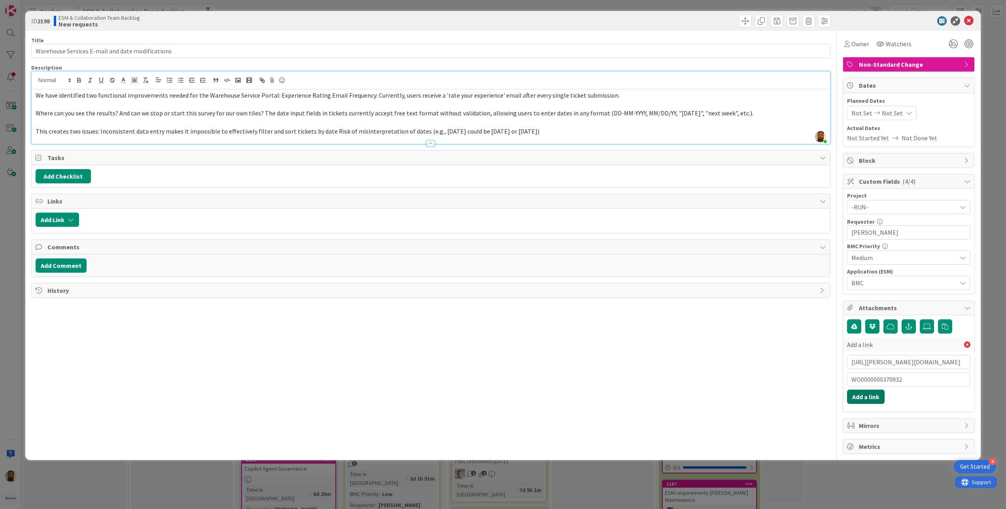
click at [873, 399] on button "Add a link" at bounding box center [866, 397] width 38 height 14
